Goal: Transaction & Acquisition: Purchase product/service

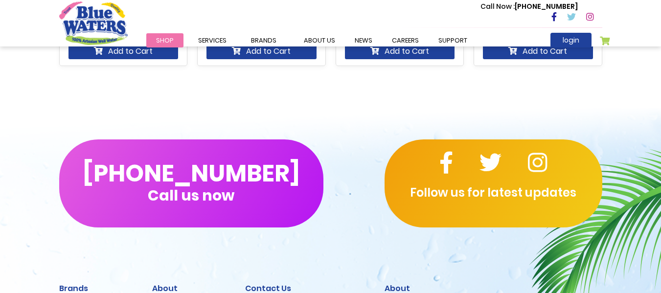
scroll to position [819, 0]
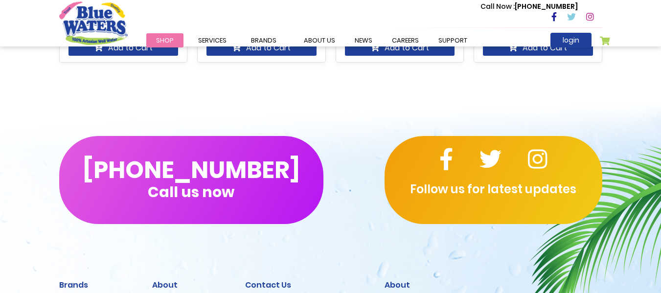
click at [614, 160] on img at bounding box center [595, 233] width 132 height 177
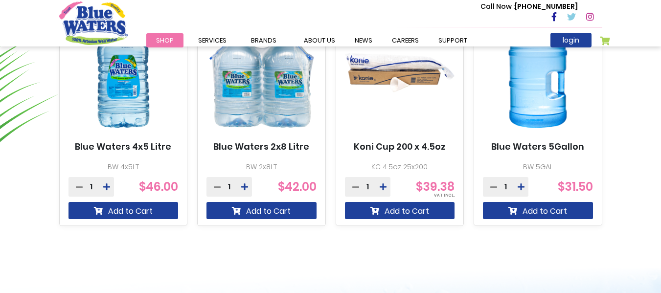
scroll to position [655, 0]
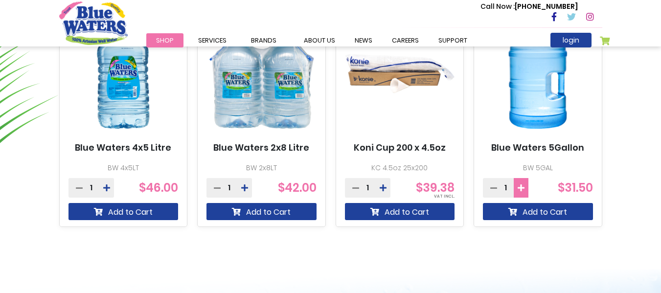
click at [524, 187] on icon at bounding box center [521, 188] width 7 height 8
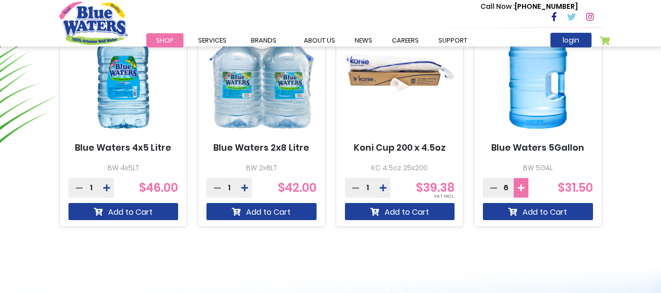
click at [524, 187] on icon at bounding box center [521, 188] width 7 height 8
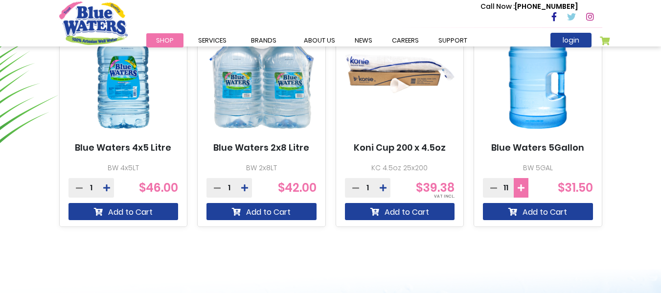
click at [524, 187] on icon at bounding box center [521, 188] width 7 height 8
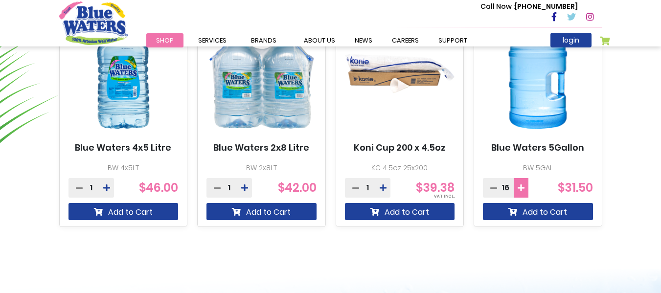
click at [524, 187] on icon at bounding box center [521, 188] width 7 height 8
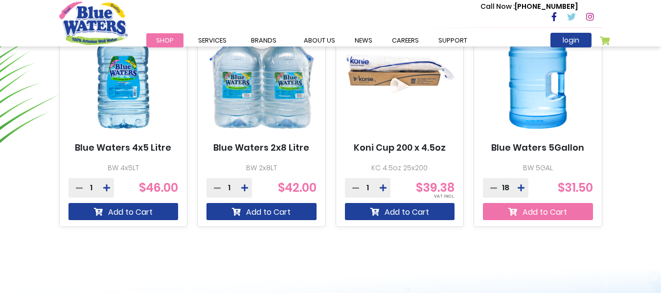
click at [533, 212] on button "Add to Cart" at bounding box center [538, 211] width 110 height 17
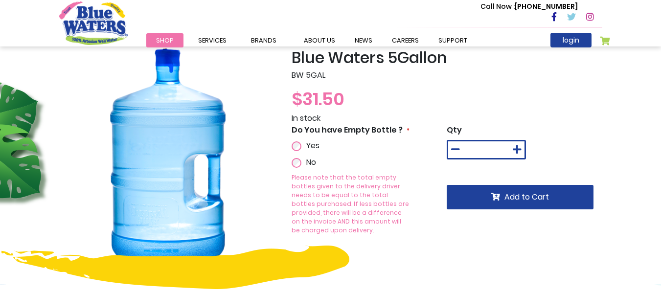
scroll to position [76, 0]
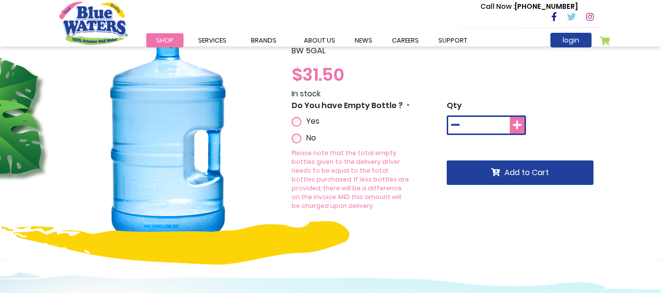
click at [522, 127] on button at bounding box center [517, 125] width 15 height 17
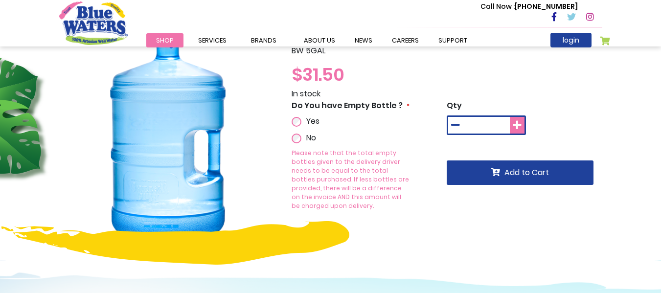
click at [522, 127] on button at bounding box center [517, 125] width 15 height 17
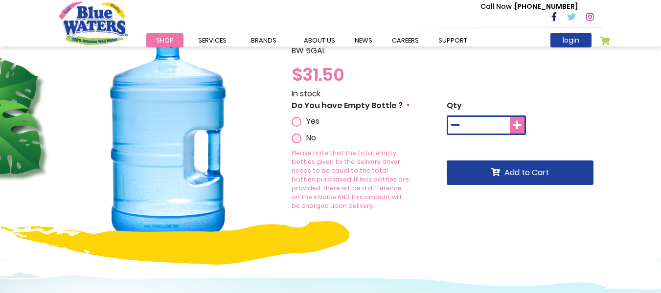
click at [522, 127] on button at bounding box center [517, 125] width 15 height 17
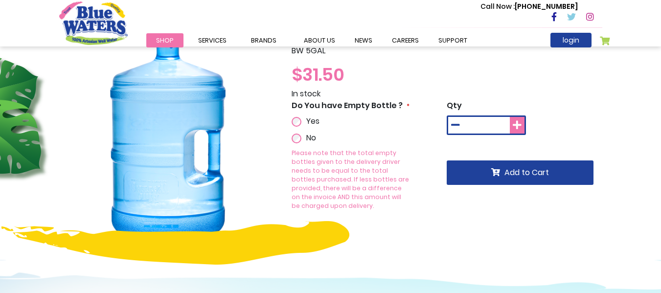
click at [522, 127] on button at bounding box center [517, 125] width 15 height 17
type input "**"
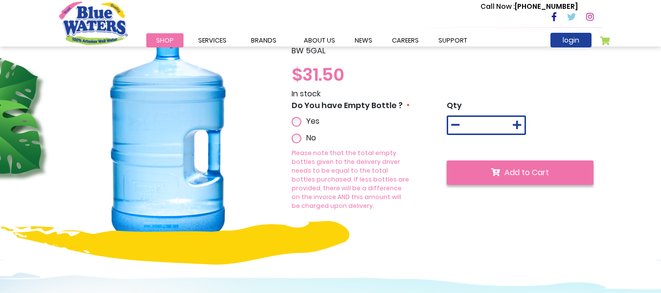
click at [513, 168] on span "Add to Cart" at bounding box center [527, 172] width 45 height 11
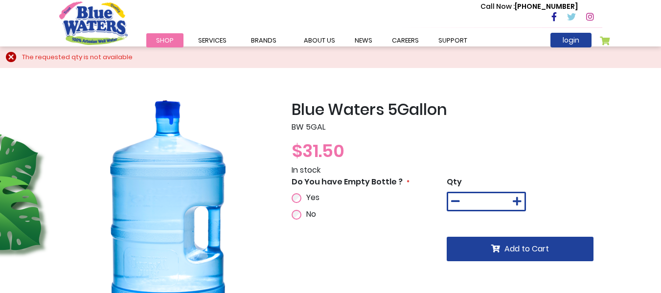
click at [162, 33] on link "Shop" at bounding box center [164, 40] width 37 height 14
